Goal: Navigation & Orientation: Find specific page/section

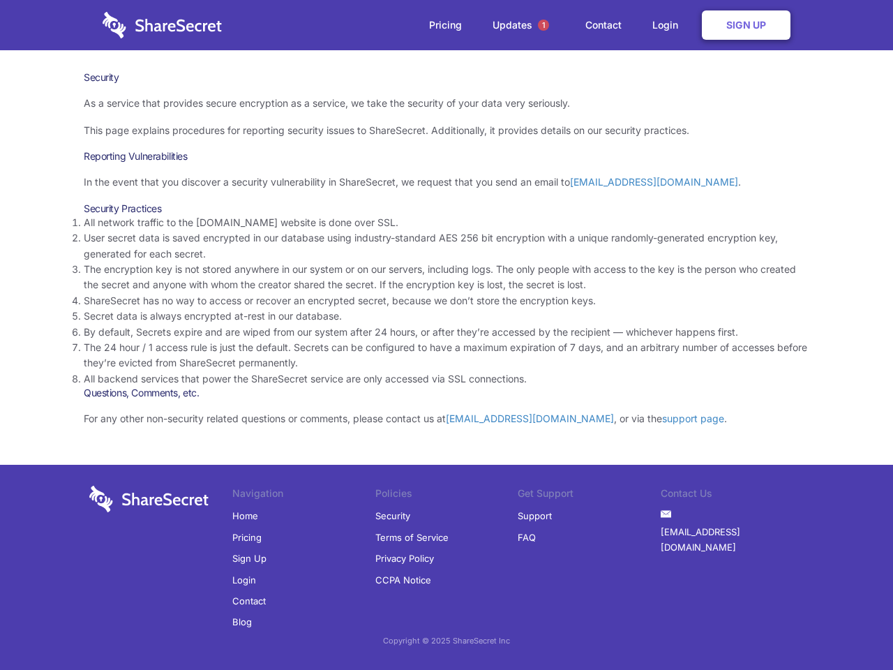
click at [447, 335] on li "By default, Secrets expire and are wiped from our system after 24 hours, or aft…" at bounding box center [447, 332] width 726 height 15
click at [544, 25] on span "1" at bounding box center [543, 25] width 11 height 11
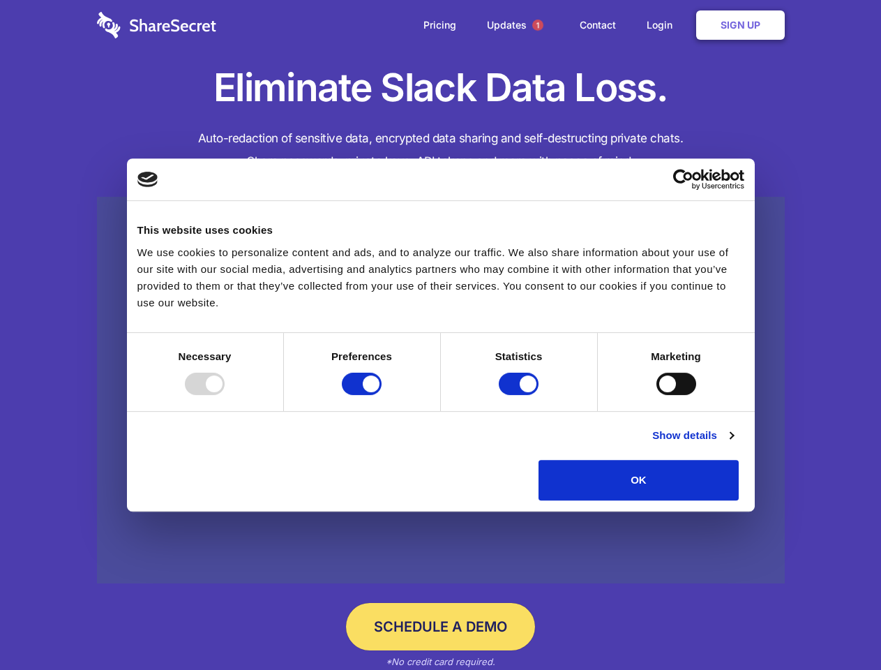
click at [225, 395] on div at bounding box center [205, 384] width 40 height 22
click at [382, 395] on input "Preferences" at bounding box center [362, 384] width 40 height 22
checkbox input "false"
click at [521, 395] on input "Statistics" at bounding box center [519, 384] width 40 height 22
checkbox input "false"
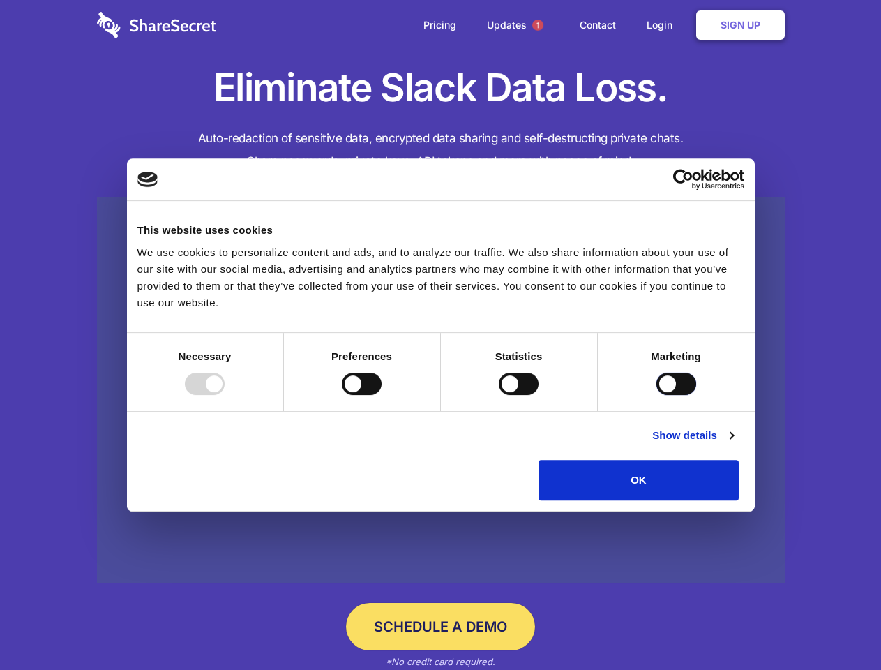
click at [657, 395] on input "Marketing" at bounding box center [677, 384] width 40 height 22
checkbox input "true"
click at [733, 444] on link "Show details" at bounding box center [693, 435] width 81 height 17
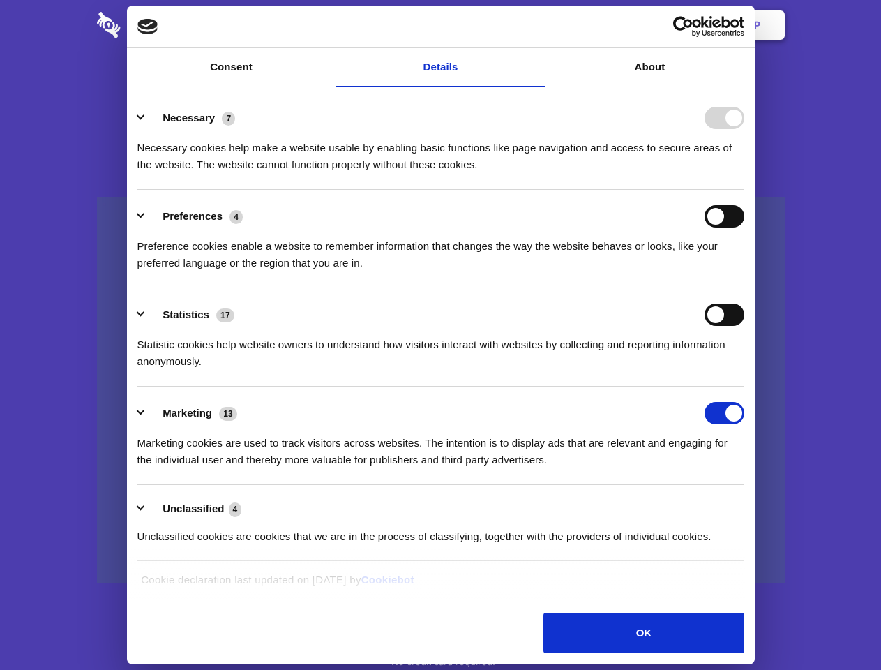
click at [745, 173] on div "Necessary cookies help make a website usable by enabling basic functions like p…" at bounding box center [440, 151] width 607 height 44
click at [537, 25] on span "1" at bounding box center [537, 25] width 11 height 11
